Goal: Obtain resource: Obtain resource

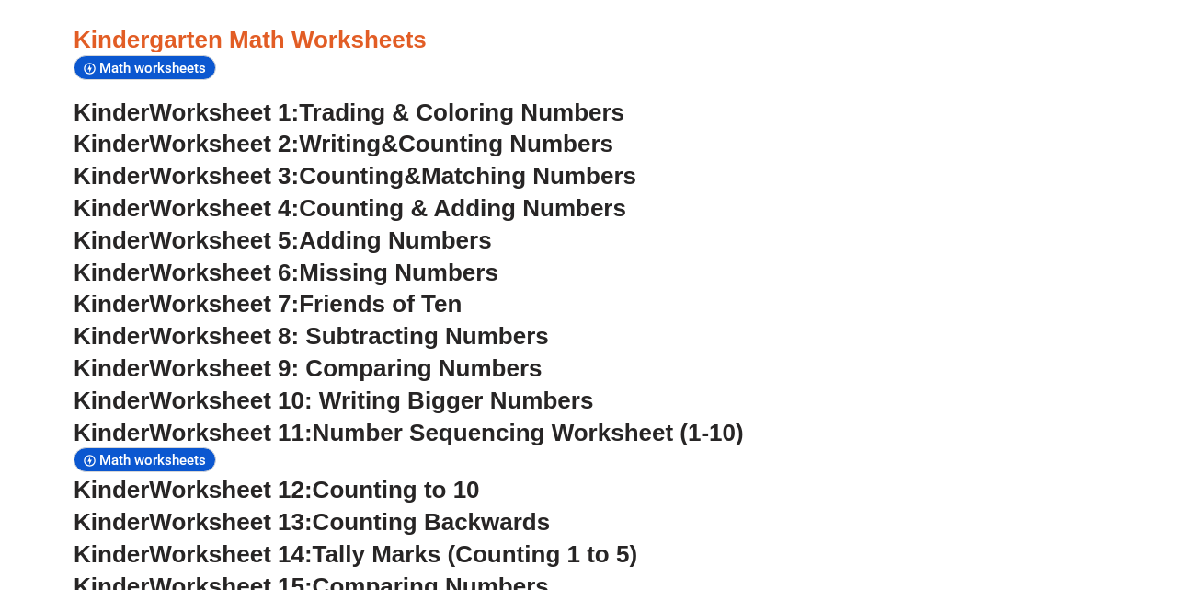
scroll to position [803, 0]
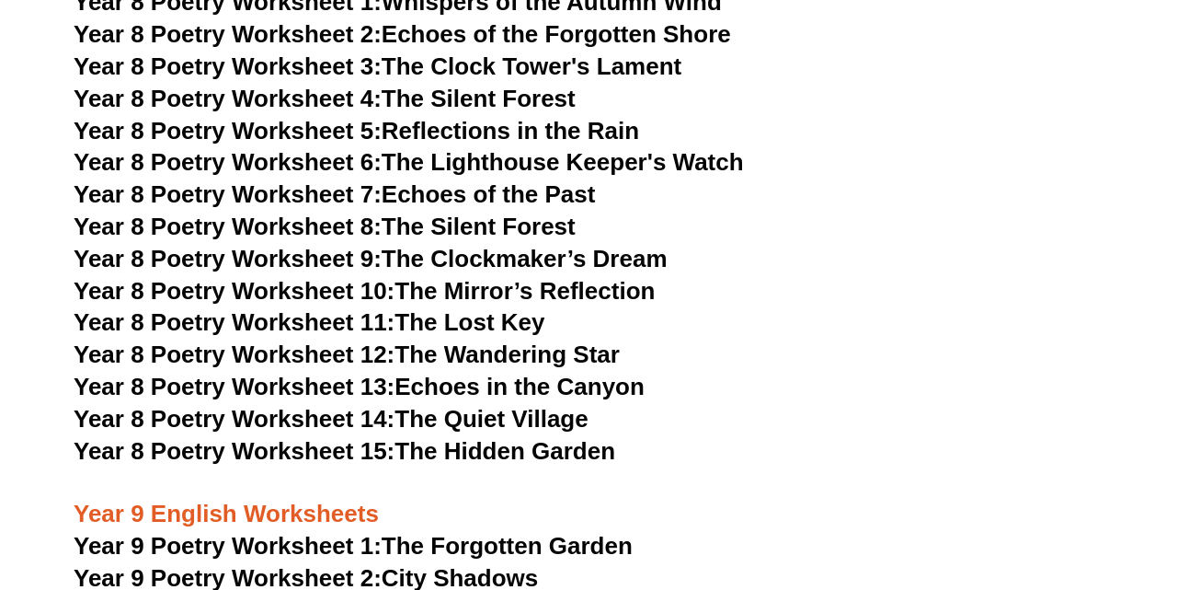
scroll to position [12273, 0]
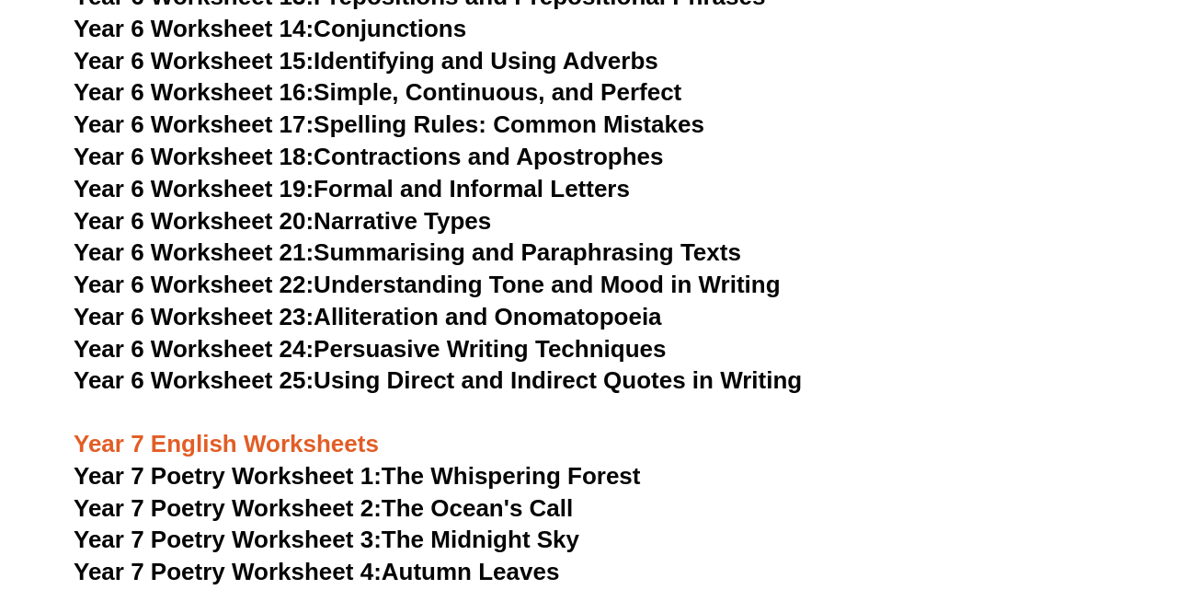
scroll to position [11256, 0]
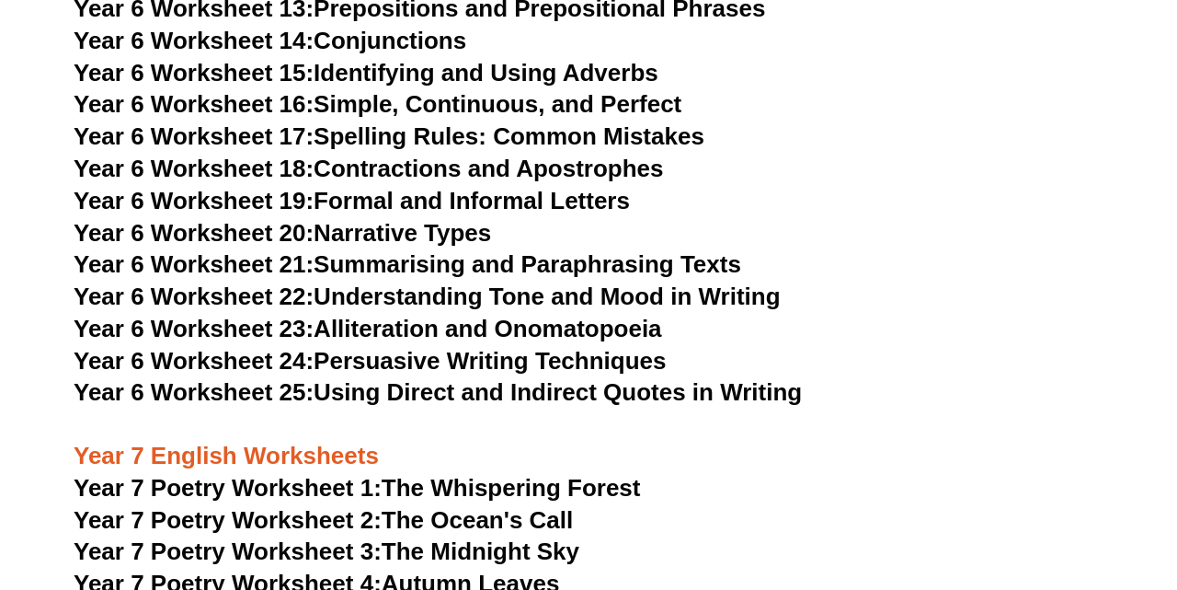
scroll to position [11250, 0]
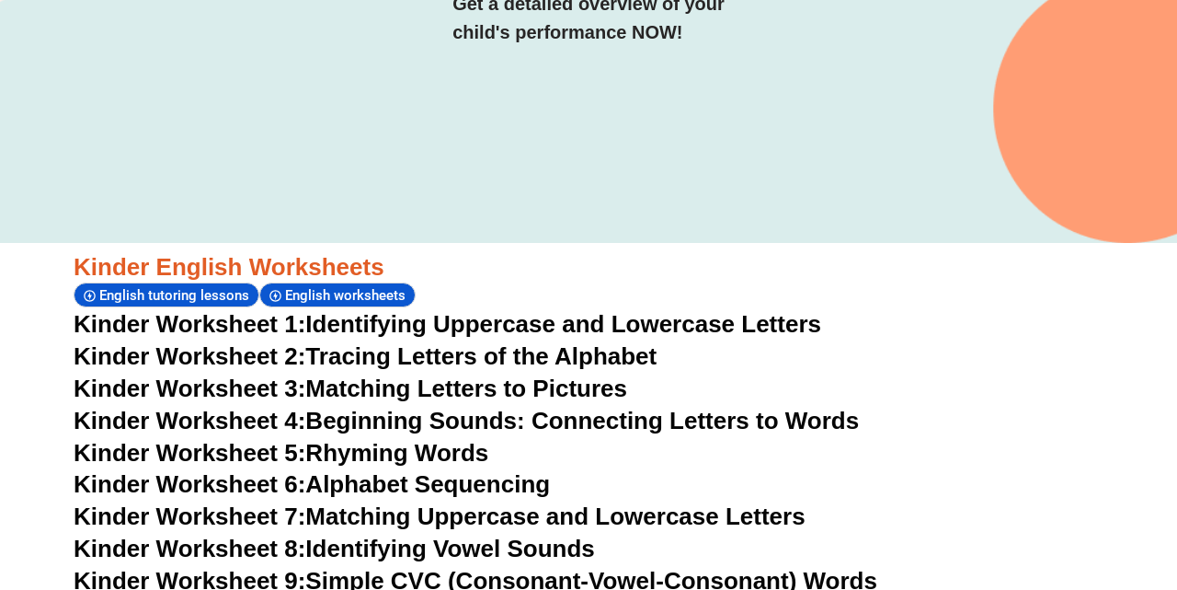
scroll to position [435, 0]
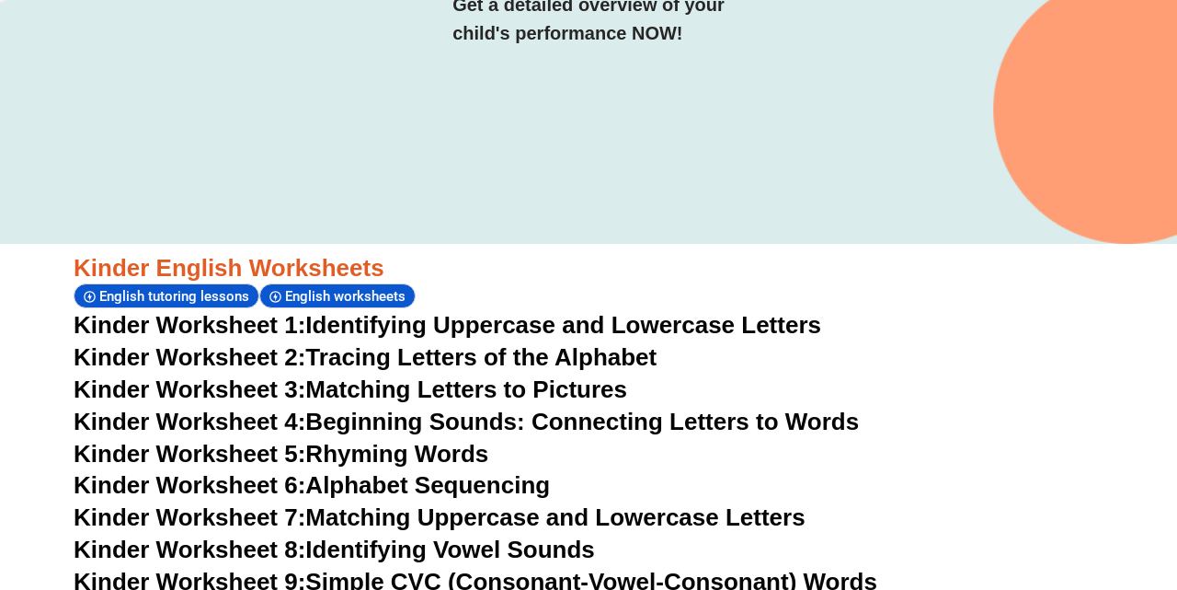
click at [240, 323] on span "Kinder Worksheet 1:" at bounding box center [190, 325] width 232 height 28
click at [209, 351] on span "Kinder Worksheet 2:" at bounding box center [190, 357] width 232 height 28
click at [231, 387] on span "Kinder Worksheet 3:" at bounding box center [190, 389] width 232 height 28
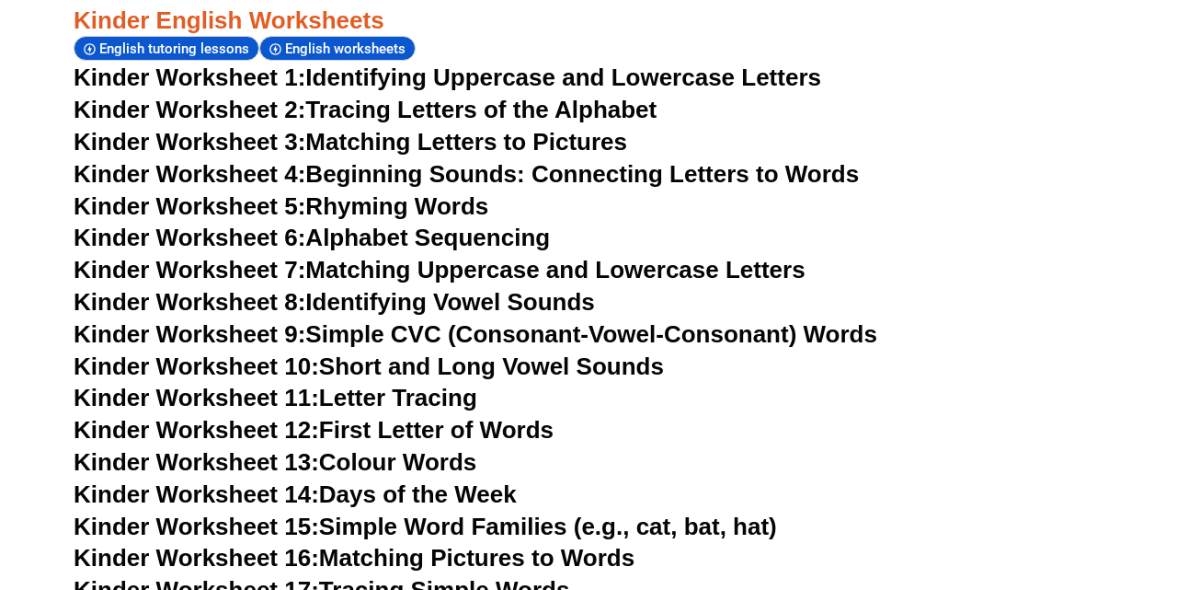
scroll to position [699, 0]
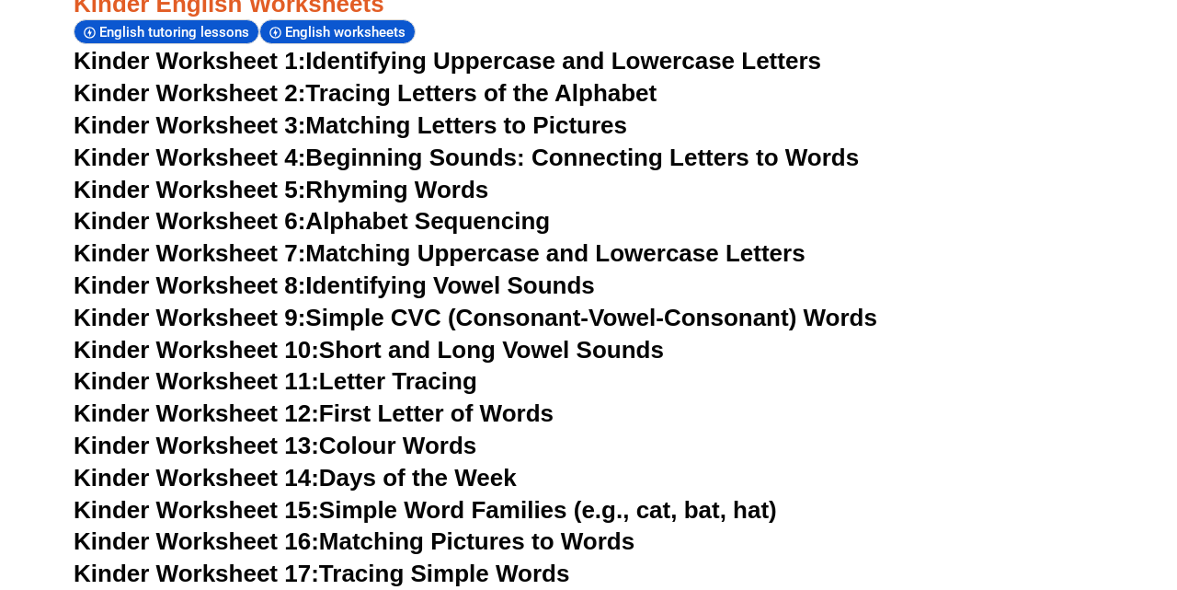
click at [240, 184] on span "Kinder Worksheet 5:" at bounding box center [190, 190] width 232 height 28
